Goal: Transaction & Acquisition: Obtain resource

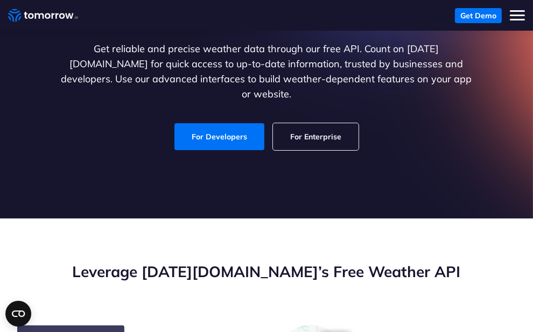
scroll to position [177, 0]
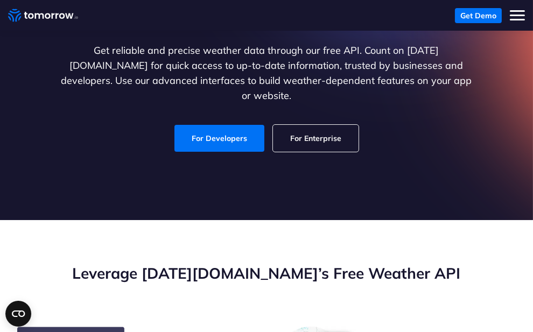
click at [242, 145] on div "Explore the World’s Best Weather API Get reliable and precise weather data thro…" at bounding box center [266, 58] width 533 height 323
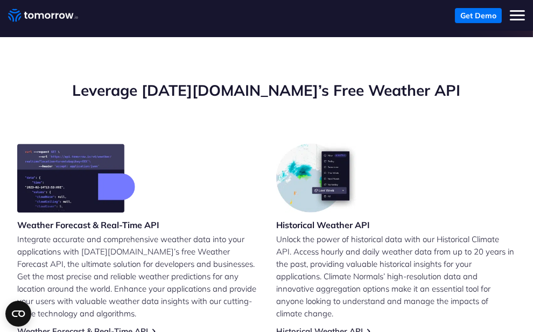
scroll to position [360, 0]
click at [29, 93] on h2 "Leverage [DATE][DOMAIN_NAME]’s Free Weather API" at bounding box center [266, 90] width 499 height 20
click at [28, 93] on h2 "Leverage [DATE][DOMAIN_NAME]’s Free Weather API" at bounding box center [266, 90] width 499 height 20
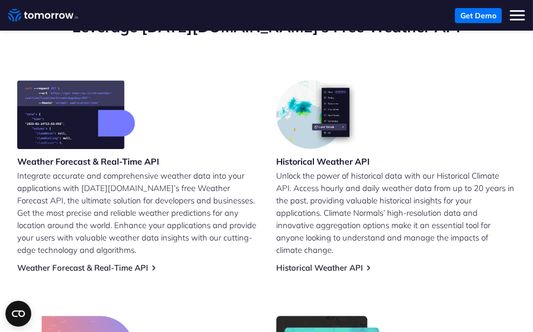
scroll to position [425, 0]
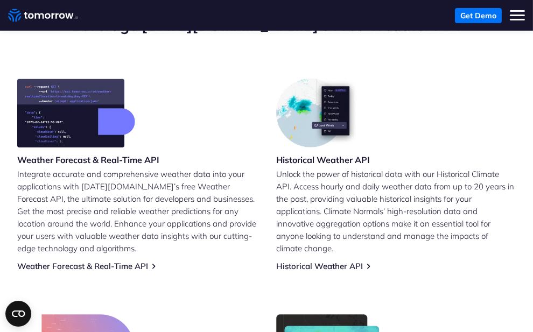
click at [32, 95] on img at bounding box center [76, 113] width 118 height 69
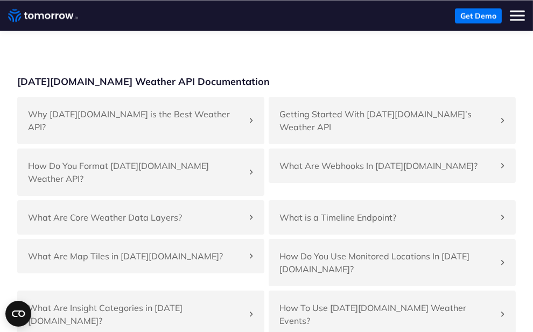
scroll to position [2628, 0]
click at [517, 15] on span "Toggle mobile menu" at bounding box center [517, 16] width 15 height 2
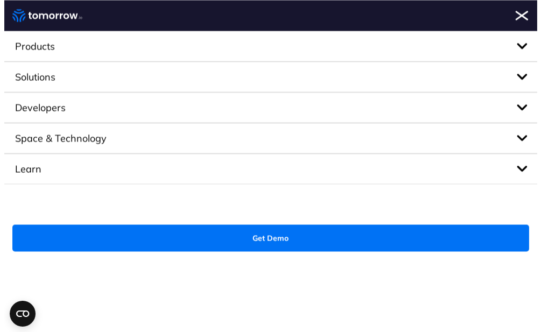
scroll to position [2615, 0]
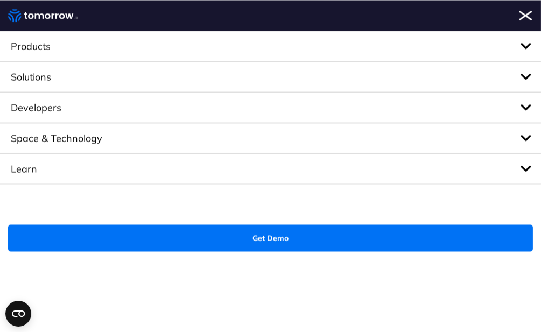
click at [525, 15] on span "Toggle mobile menu" at bounding box center [525, 15] width 13 height 10
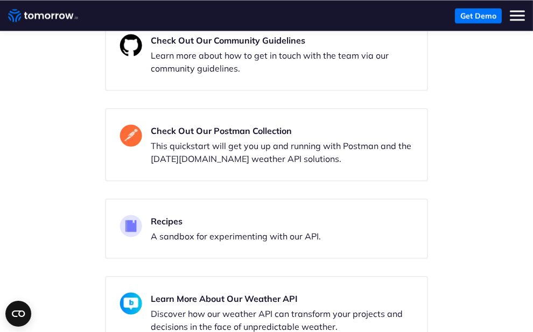
scroll to position [2512, 0]
